Goal: Information Seeking & Learning: Learn about a topic

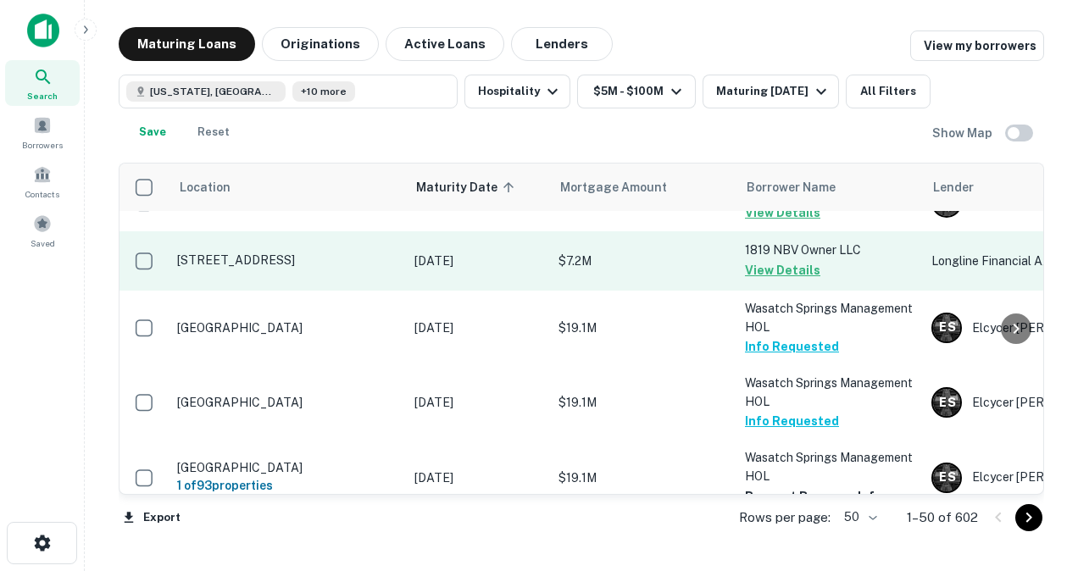
scroll to position [2536, 0]
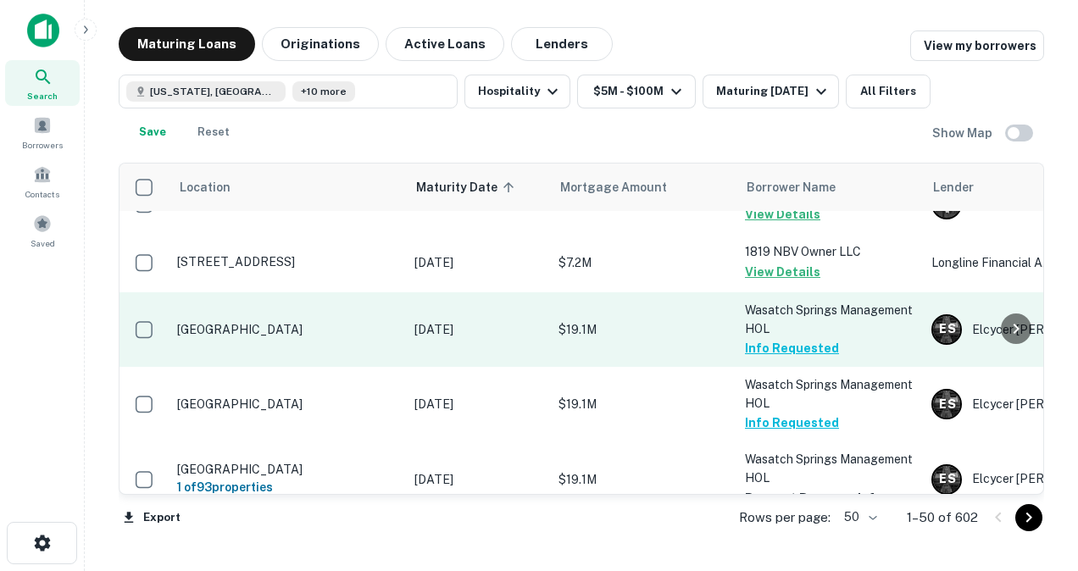
click at [290, 322] on p "[GEOGRAPHIC_DATA]" at bounding box center [287, 329] width 220 height 15
click at [288, 322] on p "[GEOGRAPHIC_DATA]" at bounding box center [287, 329] width 220 height 15
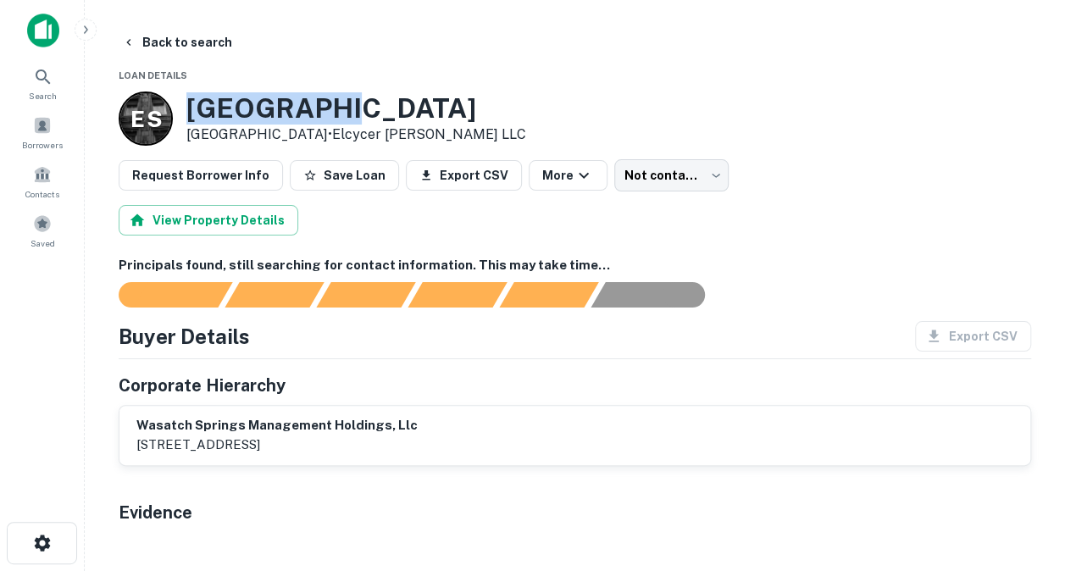
drag, startPoint x: 187, startPoint y: 96, endPoint x: 372, endPoint y: 99, distance: 184.7
click at [372, 99] on h3 "[GEOGRAPHIC_DATA]" at bounding box center [356, 108] width 340 height 32
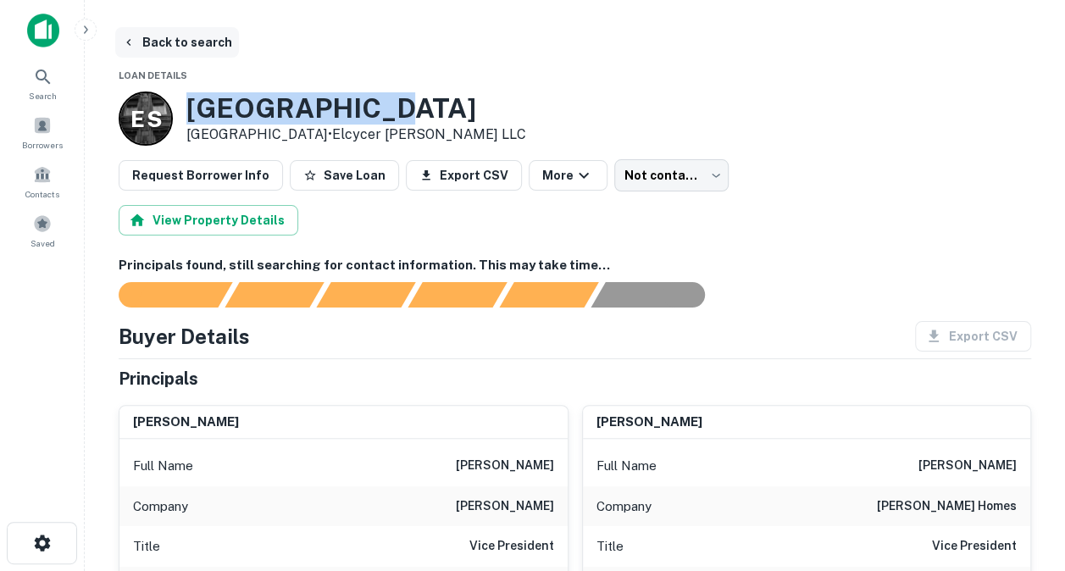
click at [198, 40] on button "Back to search" at bounding box center [177, 42] width 124 height 30
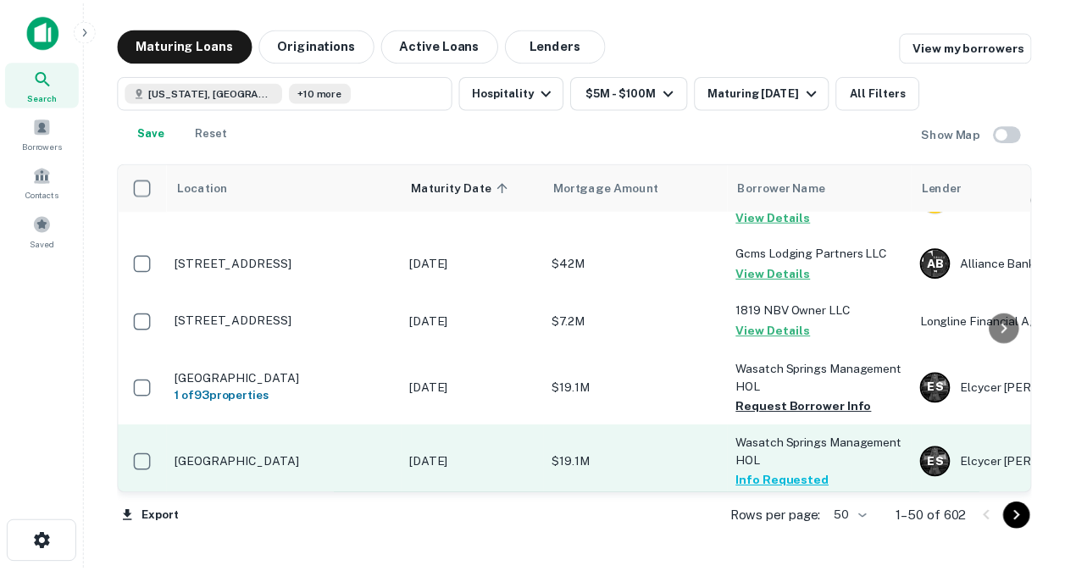
scroll to position [2824, 0]
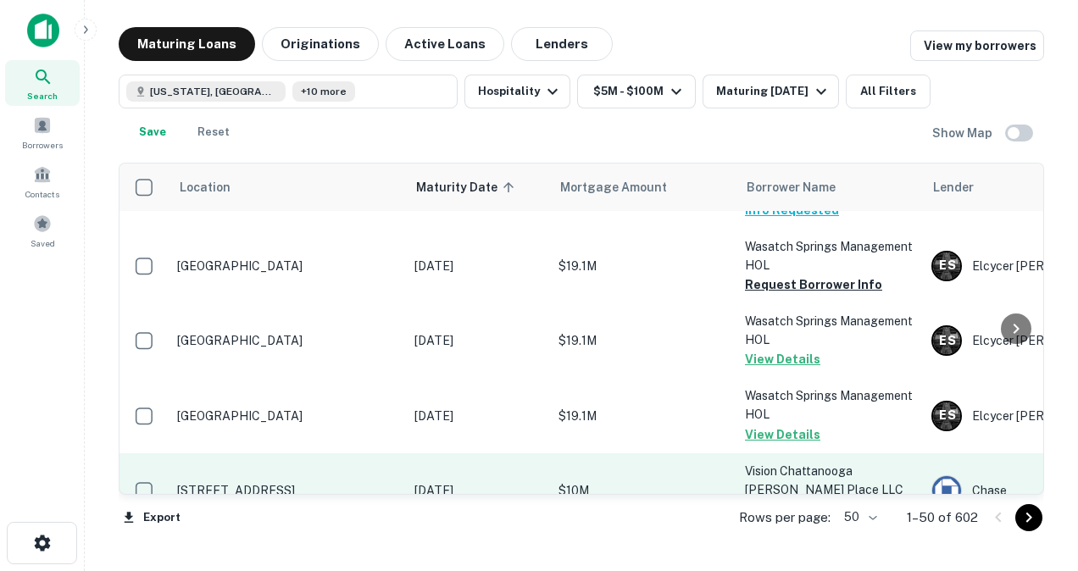
click at [232, 483] on p "[STREET_ADDRESS]" at bounding box center [287, 490] width 220 height 15
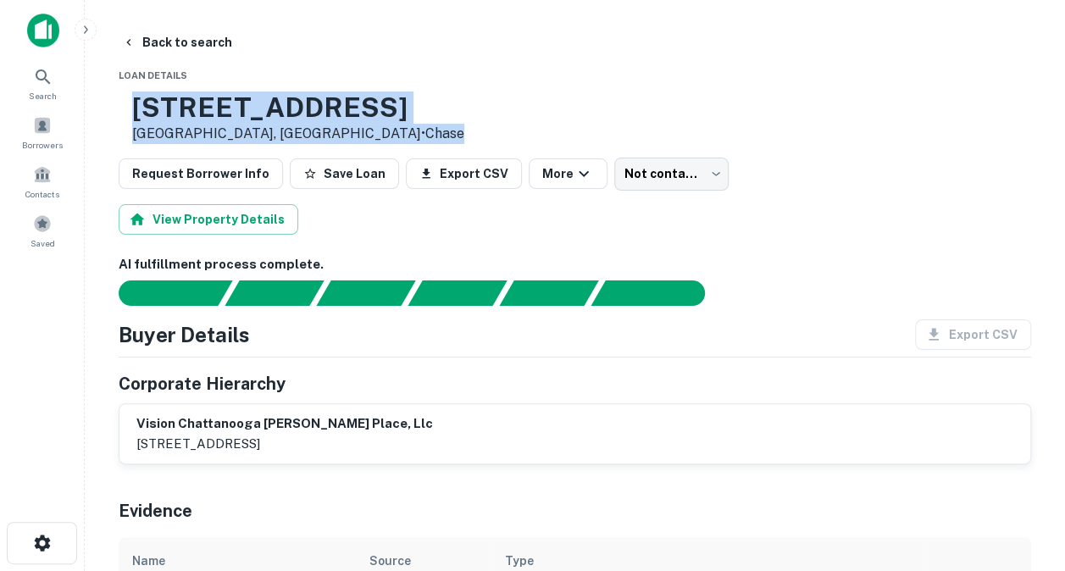
drag, startPoint x: 191, startPoint y: 112, endPoint x: 576, endPoint y: 112, distance: 385.4
click at [576, 112] on div "[STREET_ADDRESS] • Chase" at bounding box center [575, 117] width 912 height 53
